Goal: Navigation & Orientation: Find specific page/section

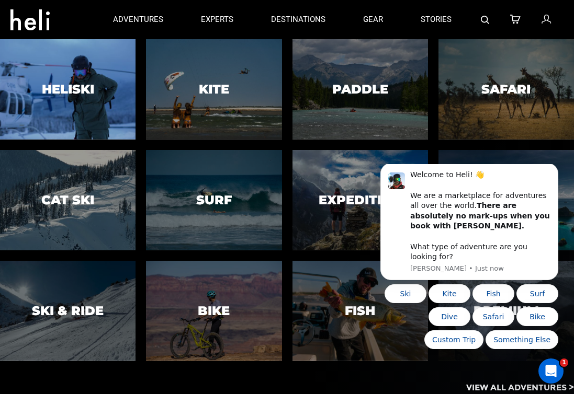
click at [68, 85] on h3 "Heliski" at bounding box center [68, 90] width 52 height 14
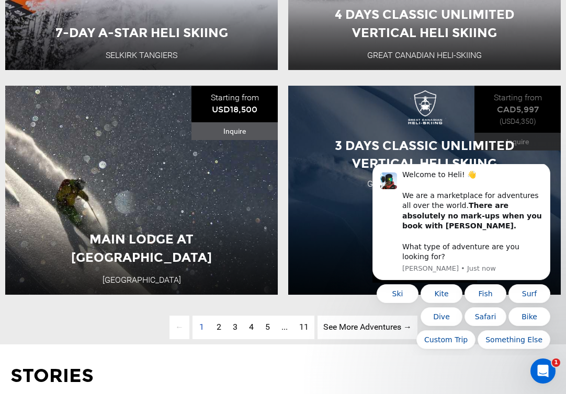
scroll to position [2596, 0]
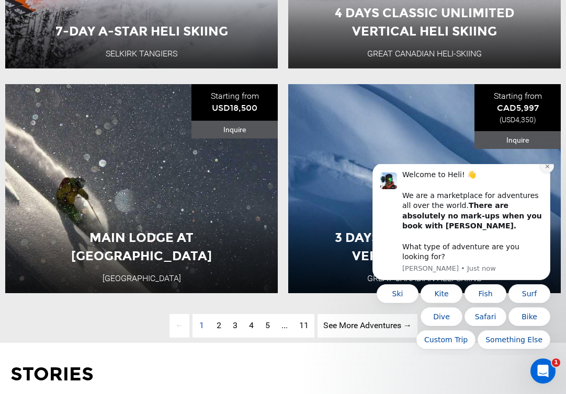
click at [547, 169] on icon "Dismiss notification" at bounding box center [547, 167] width 6 height 6
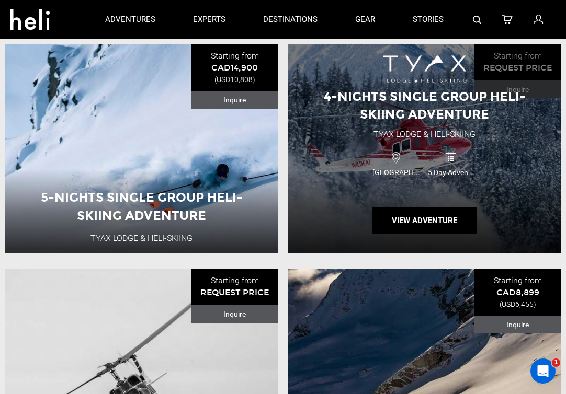
scroll to position [1189, 0]
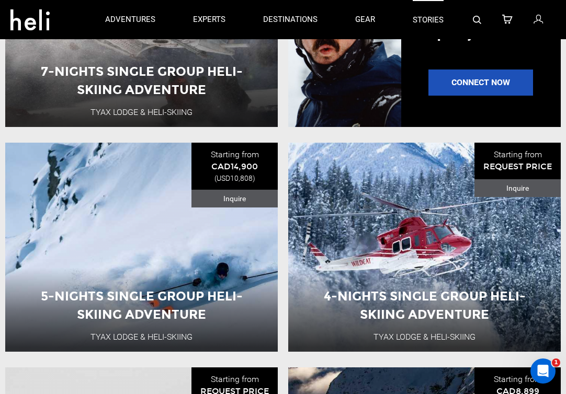
click at [424, 19] on link "stories" at bounding box center [428, 19] width 31 height 39
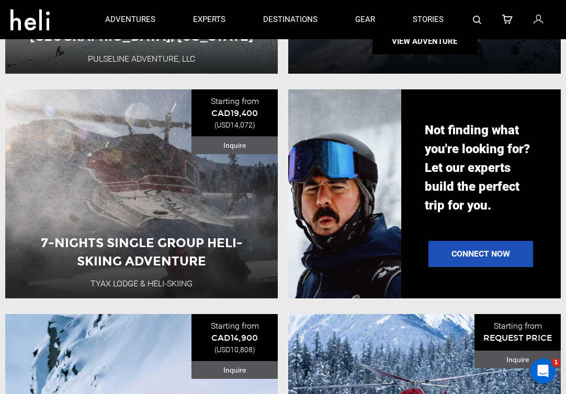
scroll to position [964, 0]
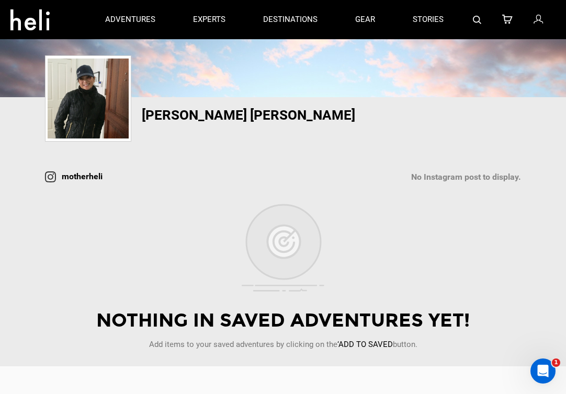
scroll to position [98, 0]
click at [92, 106] on img at bounding box center [88, 99] width 81 height 80
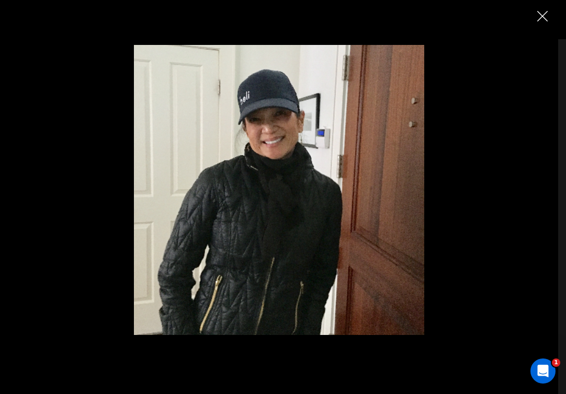
scroll to position [0, 0]
click at [544, 16] on img "Close" at bounding box center [542, 16] width 10 height 10
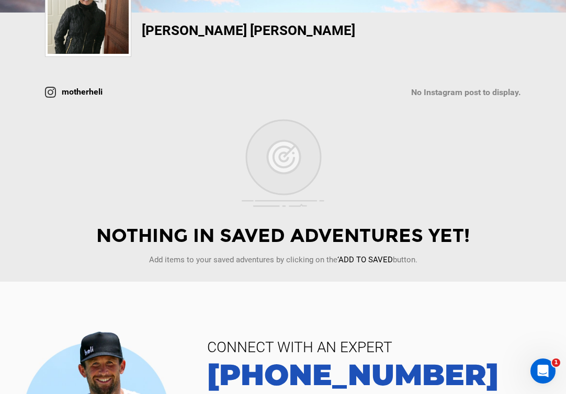
scroll to position [185, 0]
